Goal: Task Accomplishment & Management: Use online tool/utility

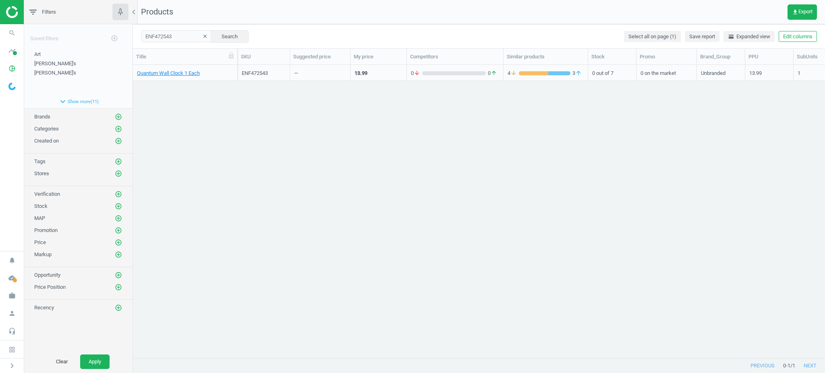
scroll to position [277, 683]
click at [327, 76] on div "—" at bounding box center [320, 73] width 52 height 14
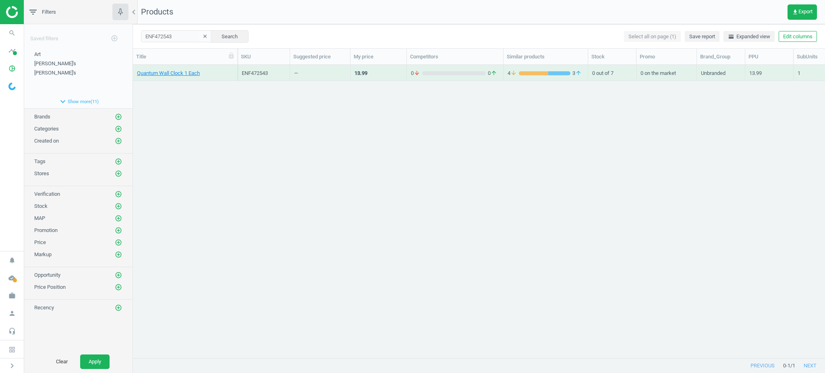
click at [327, 76] on div "—" at bounding box center [320, 73] width 52 height 14
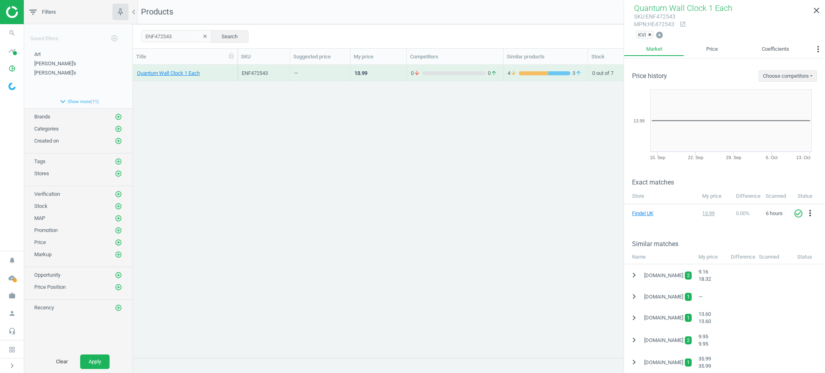
scroll to position [107, 0]
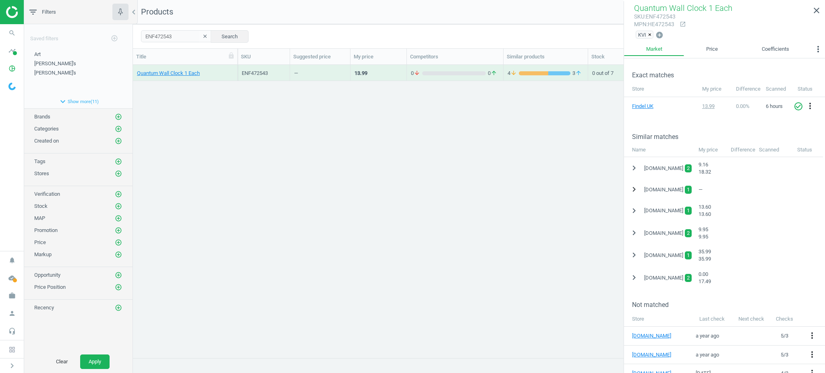
click at [634, 184] on icon "chevron_right" at bounding box center [634, 189] width 10 height 10
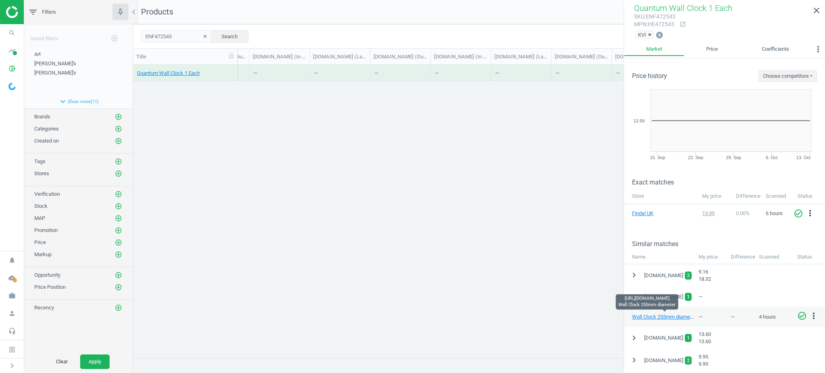
scroll to position [0, 2537]
click at [816, 8] on icon "close" at bounding box center [816, 11] width 10 height 10
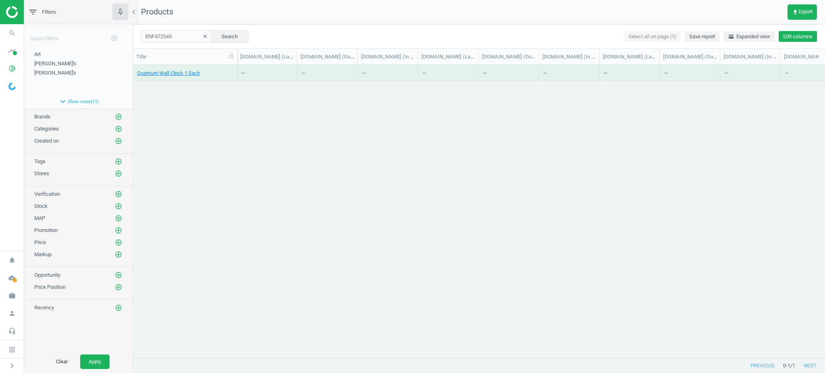
click at [804, 41] on button "Edit columns" at bounding box center [797, 36] width 38 height 11
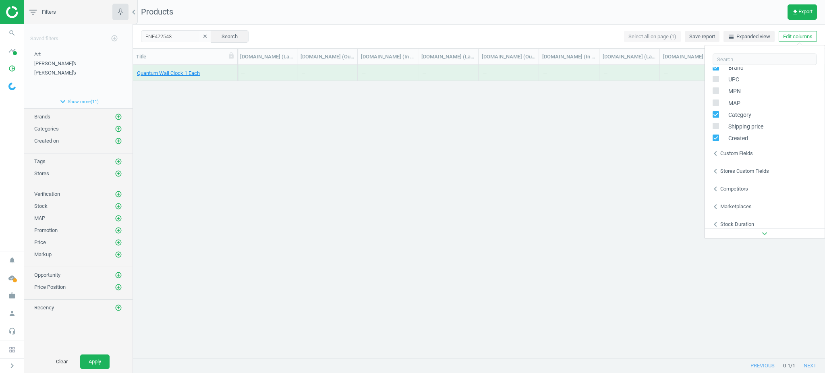
scroll to position [127, 0]
click at [734, 150] on div "Custom fields" at bounding box center [736, 148] width 33 height 7
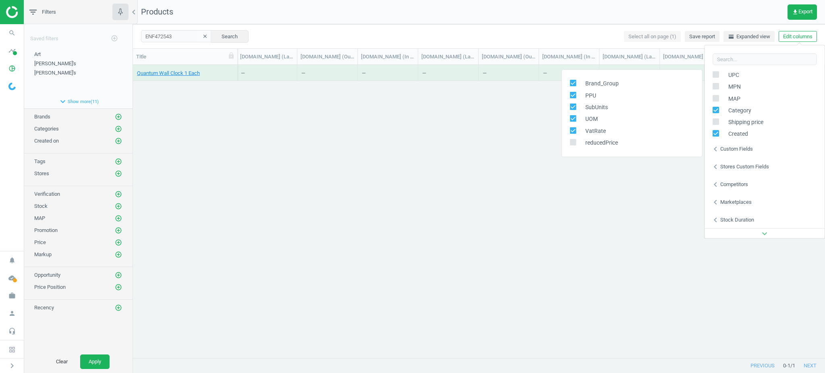
drag, startPoint x: 556, startPoint y: 184, endPoint x: 556, endPoint y: 190, distance: 5.7
click at [556, 184] on div "Quantum Wall Clock 1 Each ENF472543 — 13.99 0 arrow_downward 0 arrow_upward 4 a…" at bounding box center [479, 207] width 692 height 285
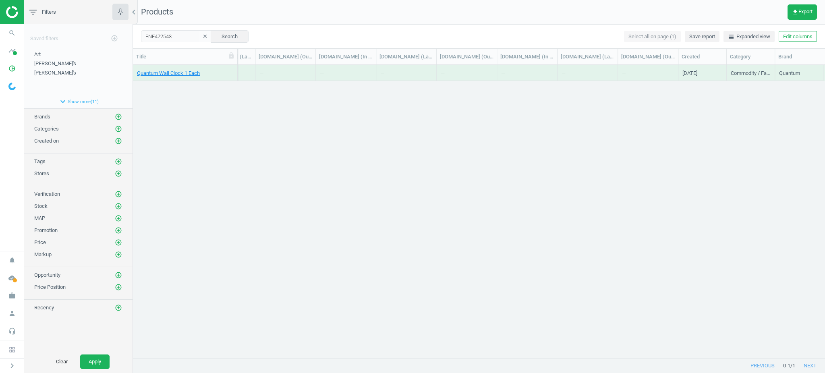
scroll to position [0, 3122]
click at [785, 366] on span "0 - 1" at bounding box center [786, 365] width 7 height 7
